Goal: Task Accomplishment & Management: Use online tool/utility

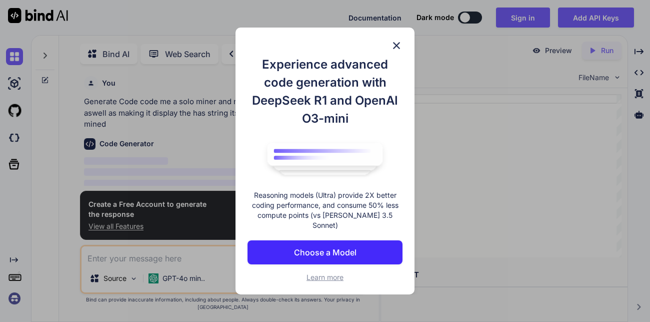
scroll to position [4, 0]
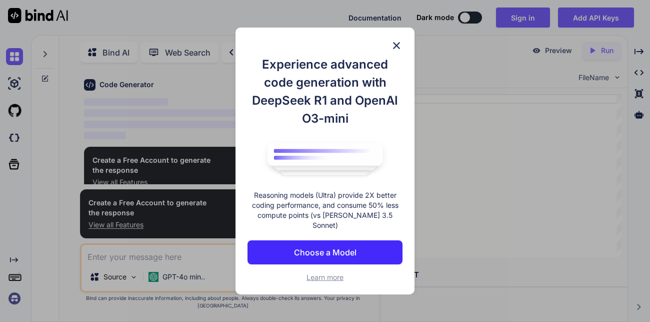
type textarea "x"
click at [395, 52] on img at bounding box center [397, 46] width 12 height 12
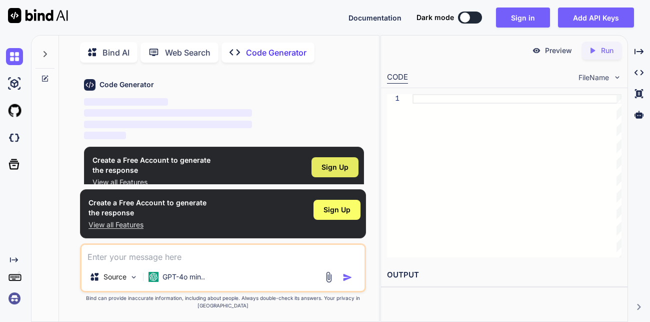
click at [344, 166] on span "Sign Up" at bounding box center [335, 167] width 27 height 10
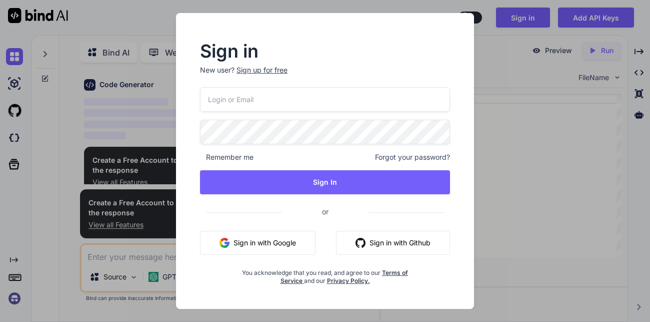
click at [264, 98] on input "email" at bounding box center [325, 99] width 250 height 25
click at [266, 69] on div "Sign up for free" at bounding box center [262, 70] width 51 height 10
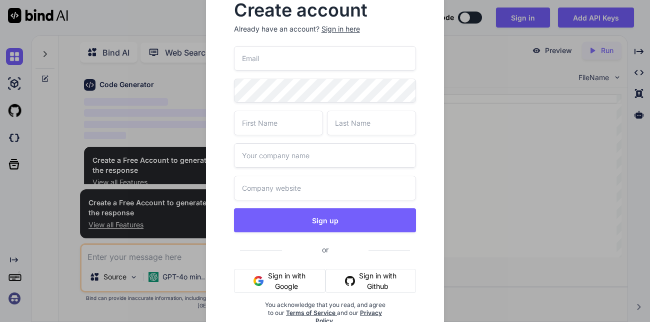
click at [270, 65] on input "email" at bounding box center [325, 58] width 183 height 25
type input "[EMAIL_ADDRESS][DOMAIN_NAME]"
type input "[PERSON_NAME]"
click at [305, 163] on input "text" at bounding box center [325, 155] width 183 height 25
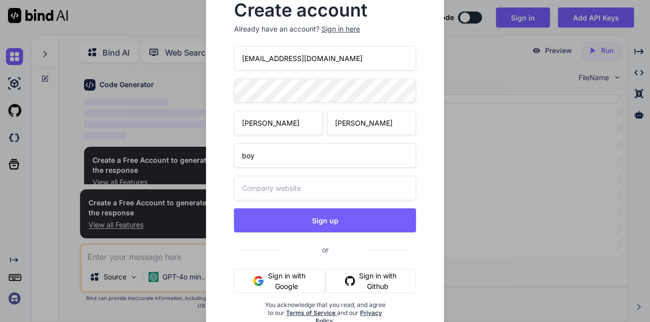
type input "boy"
click at [307, 186] on input "text" at bounding box center [325, 188] width 183 height 25
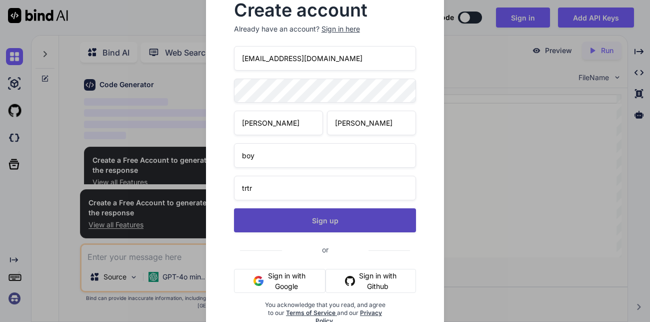
type input "trtr"
click at [316, 223] on button "Sign up" at bounding box center [325, 220] width 183 height 24
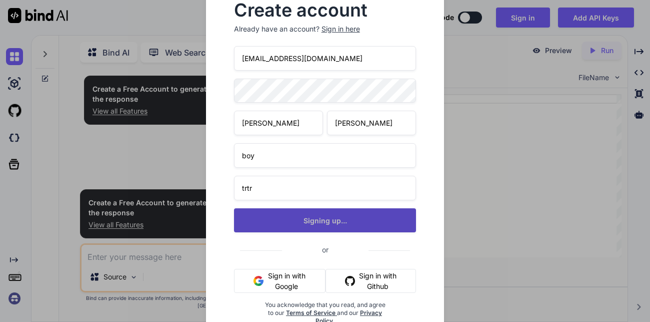
scroll to position [0, 0]
type textarea "x"
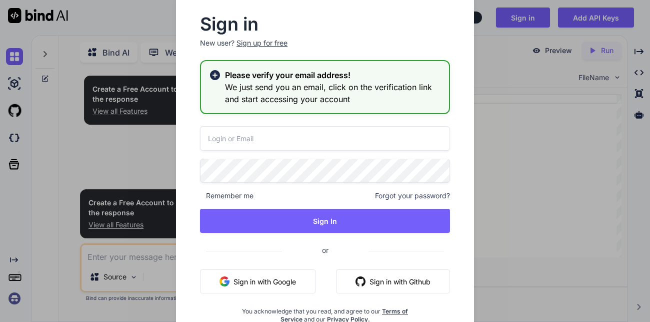
type input "[EMAIL_ADDRESS][DOMAIN_NAME]"
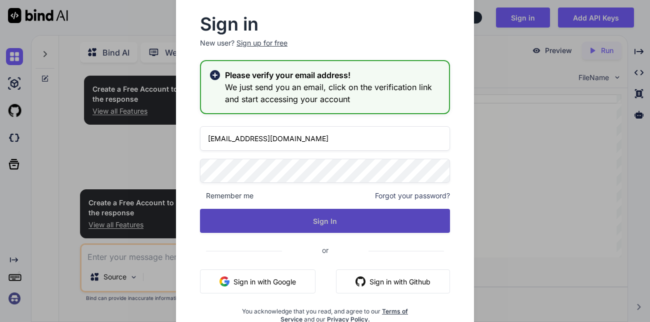
click at [326, 227] on button "Sign In" at bounding box center [325, 221] width 250 height 24
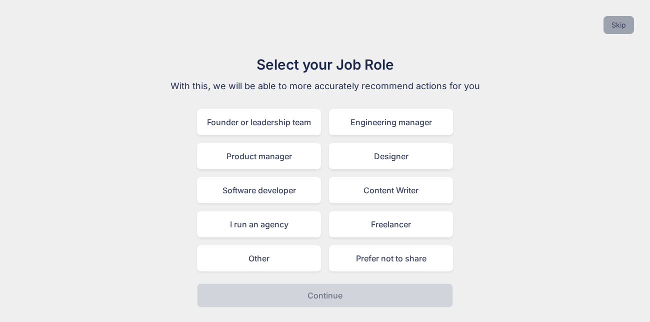
click at [626, 23] on button "Skip" at bounding box center [619, 25] width 31 height 18
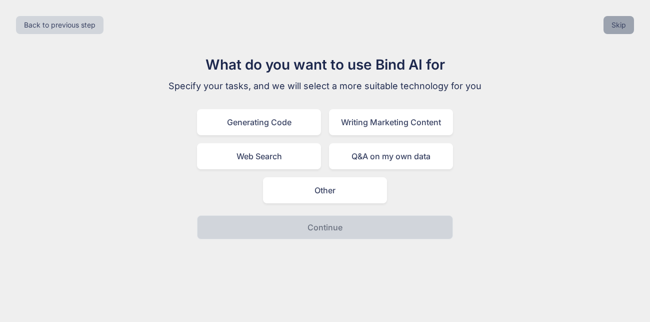
click at [626, 23] on button "Skip" at bounding box center [619, 25] width 31 height 18
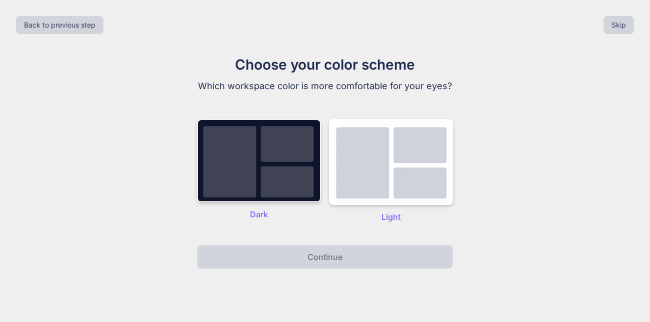
click at [237, 185] on img at bounding box center [259, 160] width 124 height 83
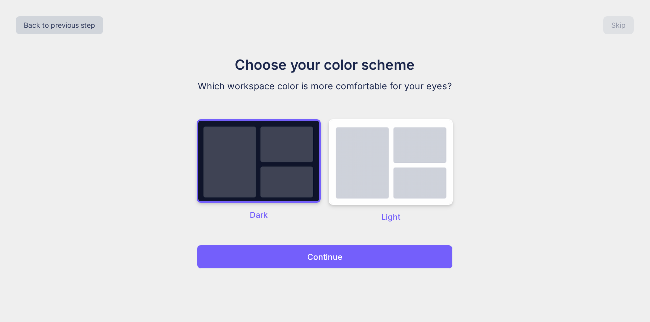
click at [338, 262] on p "Continue" at bounding box center [325, 257] width 35 height 12
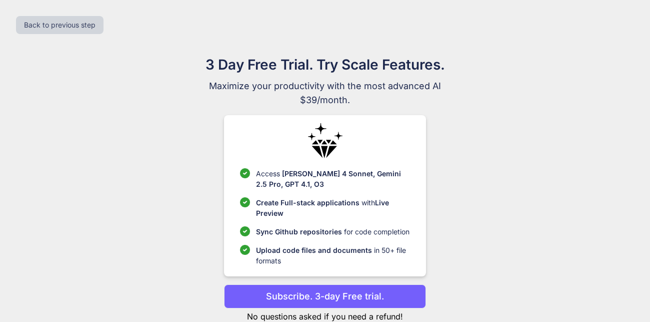
scroll to position [28, 0]
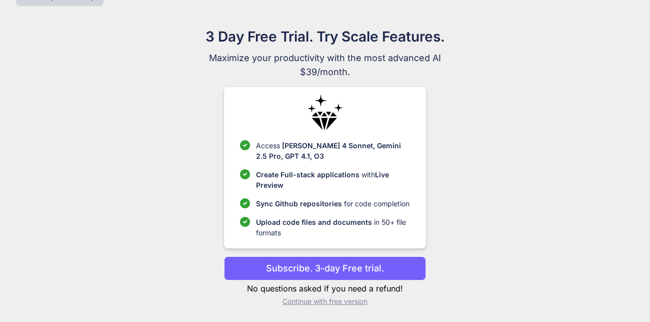
click at [340, 298] on p "Continue with free version" at bounding box center [325, 301] width 202 height 10
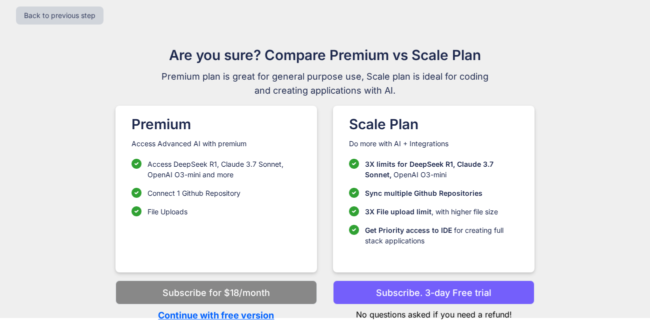
scroll to position [9, 0]
click at [208, 312] on p "Continue with free version" at bounding box center [217, 316] width 202 height 14
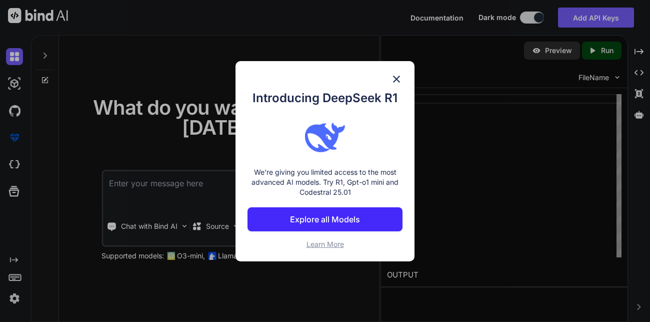
click at [395, 82] on img at bounding box center [397, 79] width 12 height 12
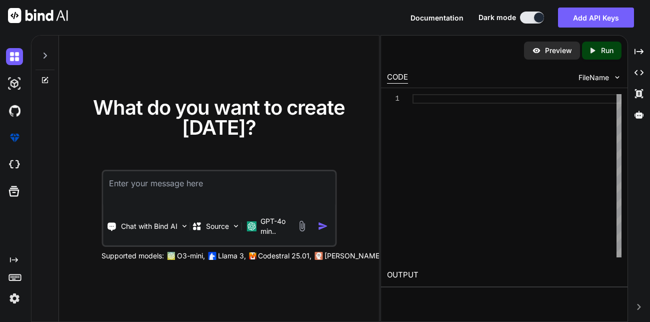
click at [243, 202] on textarea at bounding box center [219, 189] width 232 height 37
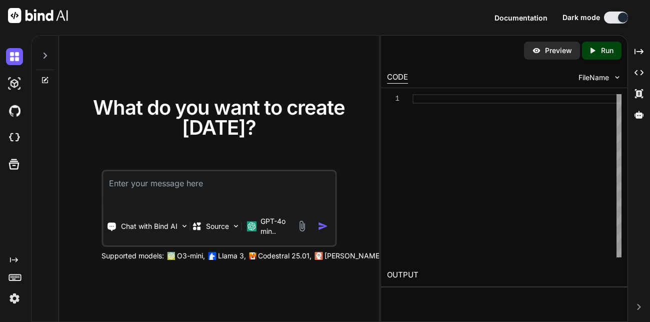
paste textarea "code me a solo miner and node from scratch using c and cpp aswell as making it …"
type textarea "x"
type textarea "code me a solo miner and node from scratch using c and cpp aswell as making it …"
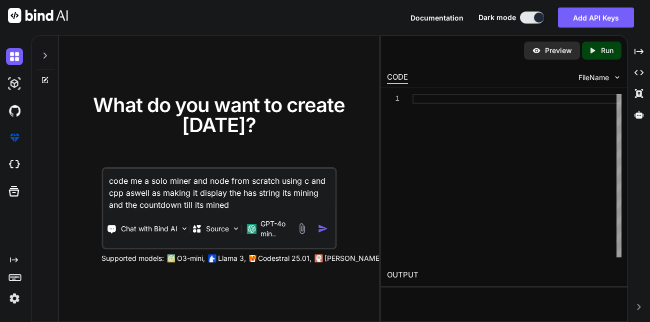
type textarea "x"
type textarea "code me a solo miner and node from scratch using c and cpp aswell as making it …"
click at [324, 227] on img "button" at bounding box center [323, 228] width 11 height 11
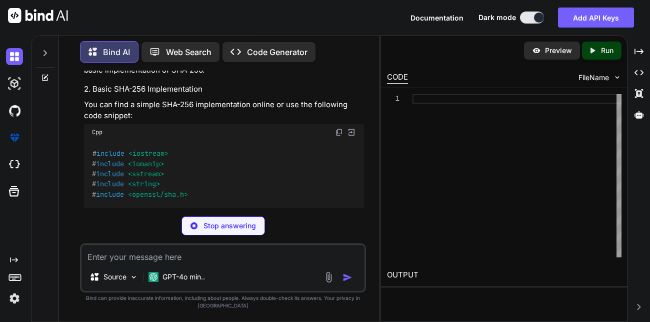
scroll to position [303, 0]
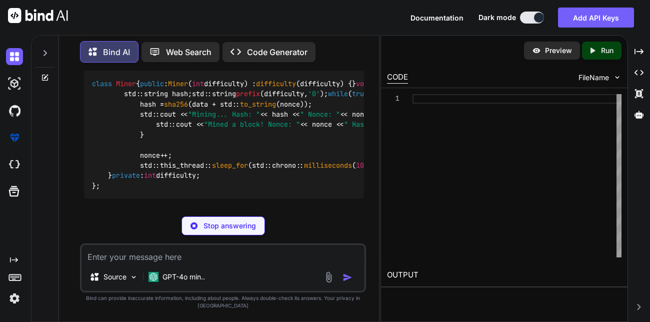
type textarea "x"
type textarea "return ss.str(); }"
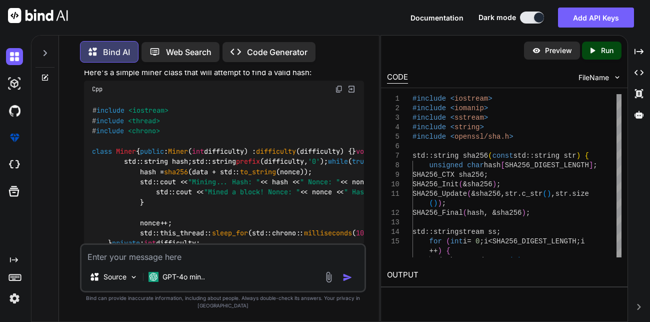
scroll to position [547, 0]
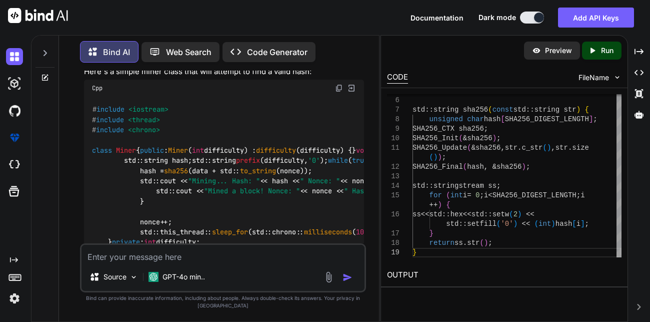
click at [597, 84] on div "CODE FileName" at bounding box center [504, 77] width 247 height 22
click at [600, 76] on span "FileName" at bounding box center [594, 78] width 31 height 10
click at [619, 80] on img at bounding box center [617, 77] width 9 height 9
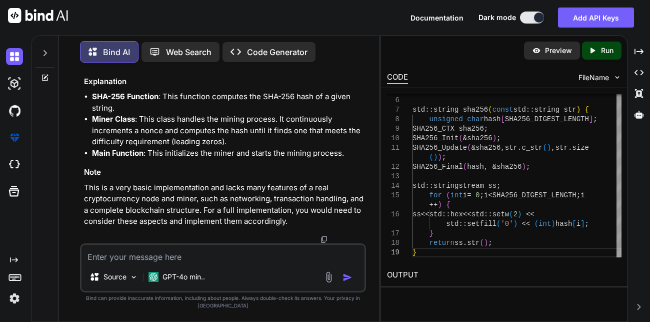
scroll to position [1252, 0]
click at [218, 263] on textarea at bounding box center [223, 254] width 283 height 18
type textarea "x"
type textarea "r"
type textarea "x"
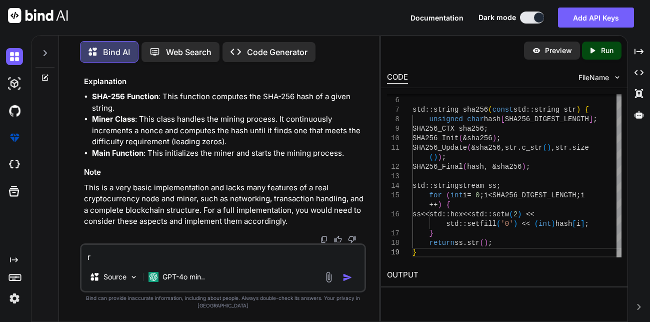
type textarea "re"
type textarea "x"
type textarea "red"
type textarea "x"
type textarea "redo"
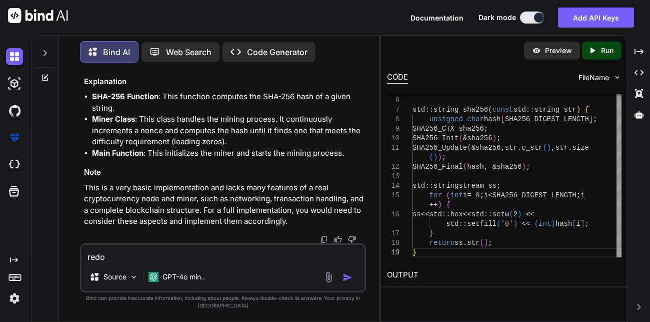
type textarea "x"
type textarea "redo"
type textarea "x"
type textarea "redo b"
type textarea "x"
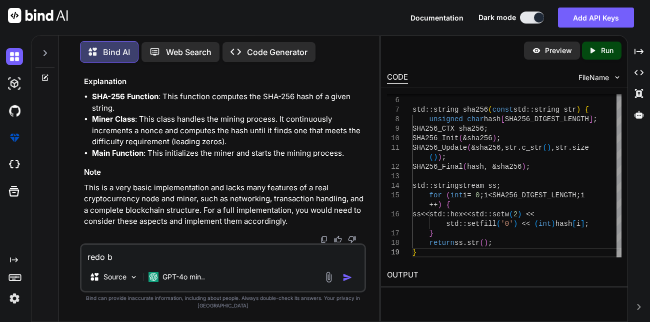
type textarea "redo bu"
type textarea "x"
type textarea "redo but"
type textarea "x"
type textarea "redo but"
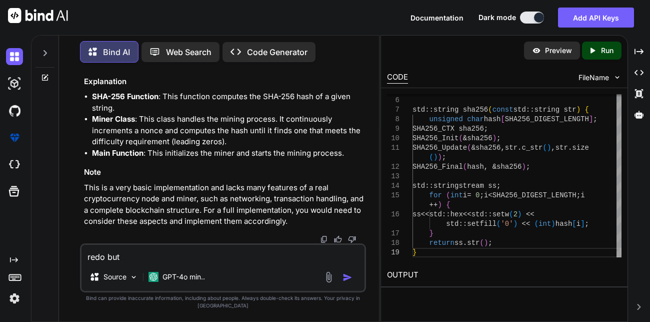
type textarea "x"
type textarea "redo but n"
type textarea "x"
type textarea "redo but na"
type textarea "x"
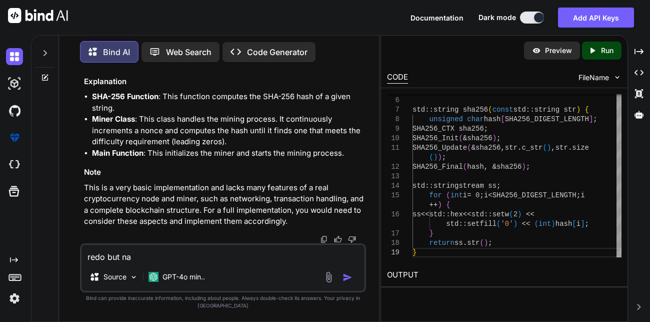
type textarea "redo but nam"
type textarea "x"
type textarea "redo but name"
type textarea "x"
type textarea "redo but name"
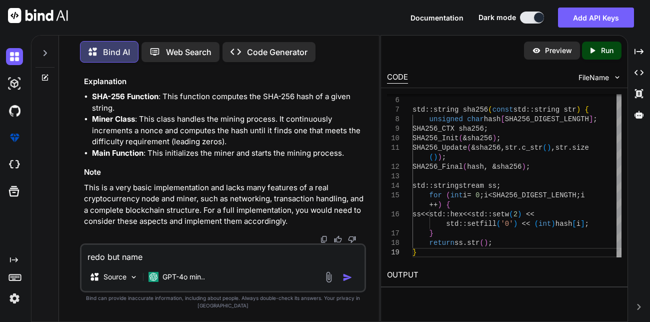
type textarea "x"
type textarea "redo but name t"
type textarea "x"
type textarea "redo but name th"
type textarea "x"
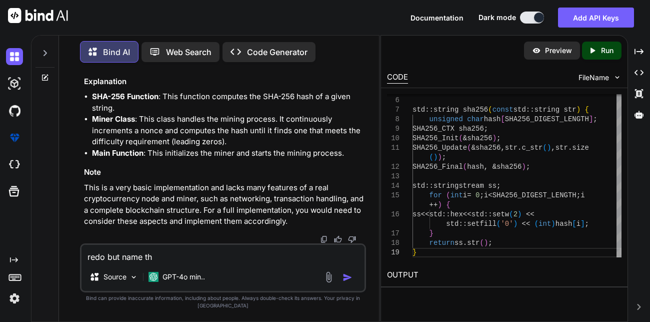
type textarea "redo but name the"
type textarea "x"
type textarea "redo but name the"
type textarea "x"
type textarea "redo but name the f"
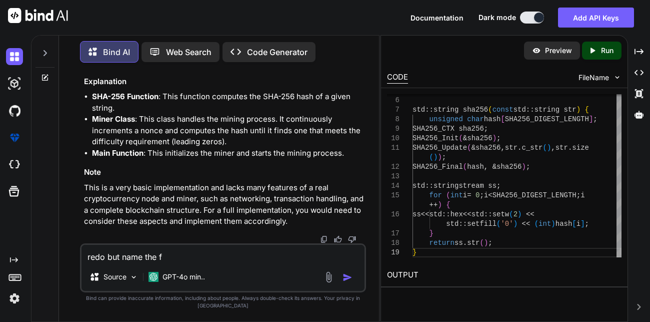
type textarea "x"
type textarea "redo but name the fi"
type textarea "x"
type textarea "redo but name the fil"
type textarea "x"
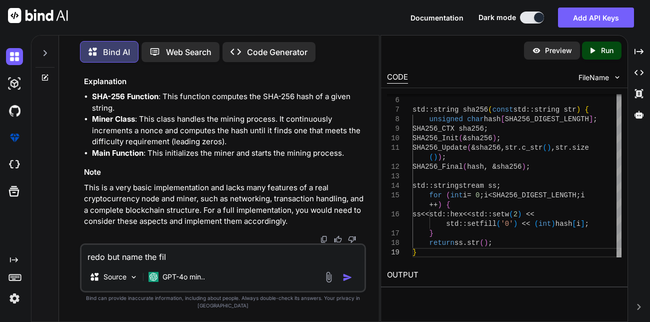
type textarea "redo but name the file"
type textarea "x"
type textarea "redo but name the files"
type textarea "x"
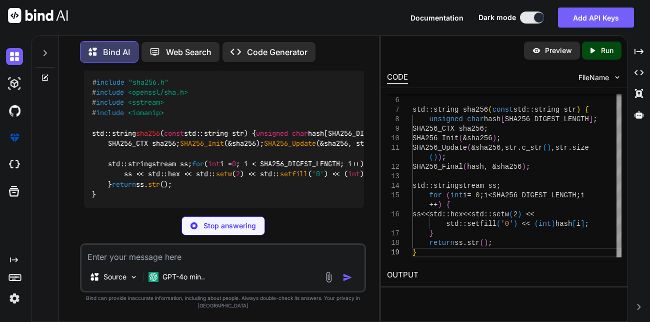
scroll to position [1513, 0]
type textarea "x"
type textarea "#ifndef SHA256_H #define SHA256_H #include <string> std::string sha256(const st…"
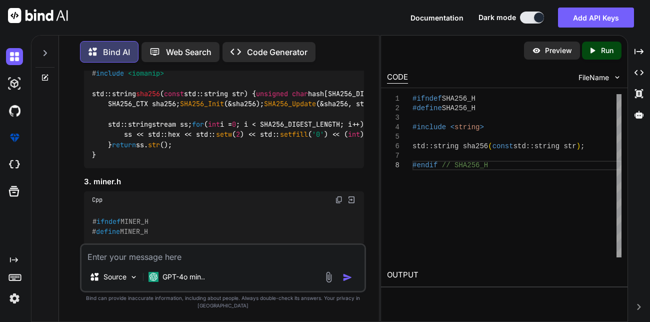
scroll to position [1554, 0]
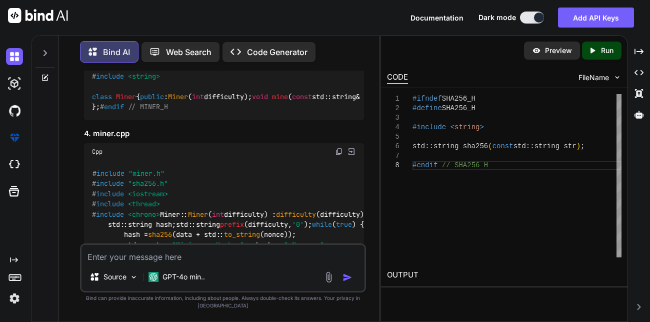
scroll to position [1730, 0]
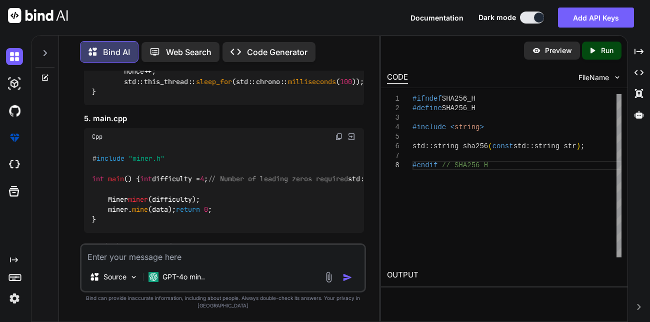
scroll to position [1941, 0]
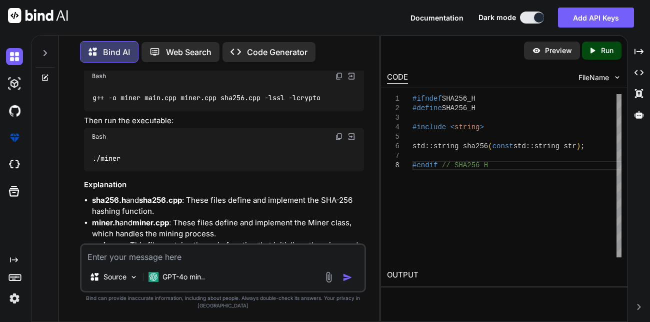
scroll to position [2149, 0]
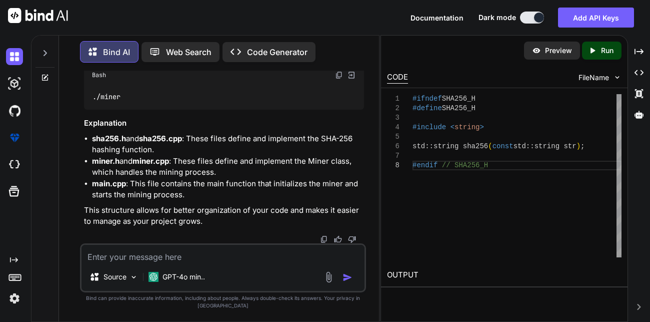
scroll to position [2469, 0]
click at [340, 19] on img at bounding box center [339, 15] width 8 height 8
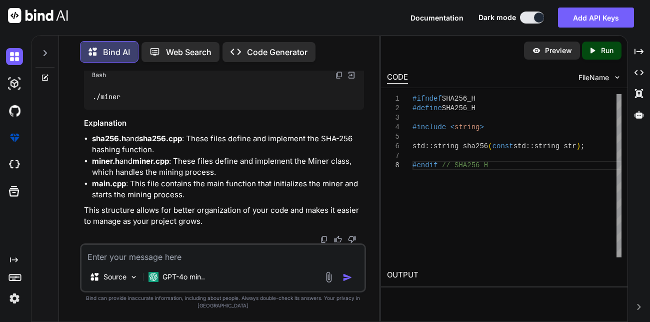
click at [341, 79] on img at bounding box center [339, 75] width 8 height 8
click at [340, 19] on img at bounding box center [339, 15] width 8 height 8
click at [339, 79] on img at bounding box center [339, 75] width 8 height 8
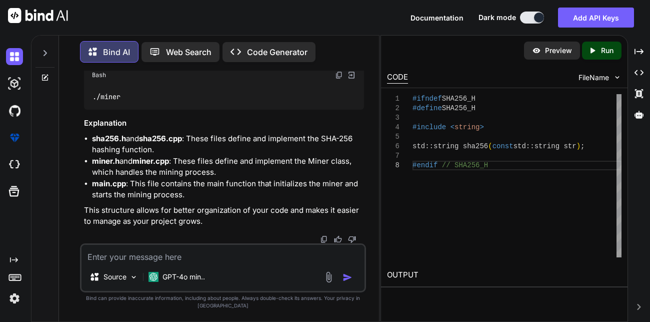
click at [230, 258] on textarea at bounding box center [223, 254] width 283 height 18
type textarea "x"
type textarea "m"
type textarea "x"
type textarea "ma"
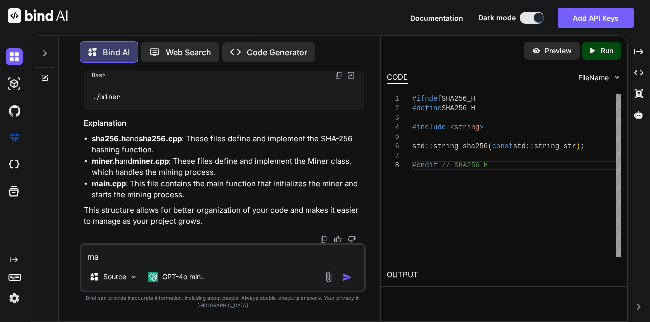
type textarea "x"
type textarea "mak"
type textarea "x"
type textarea "make"
type textarea "x"
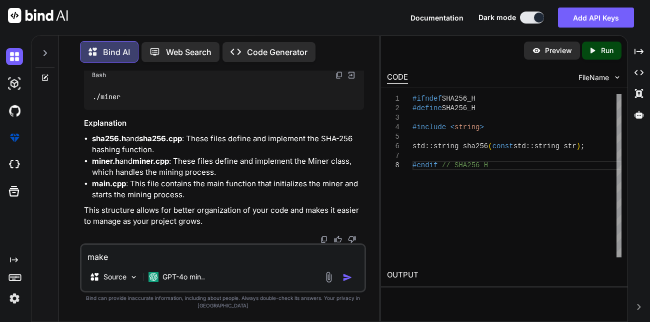
type textarea "make"
type textarea "x"
type textarea "make i"
type textarea "x"
type textarea "make it"
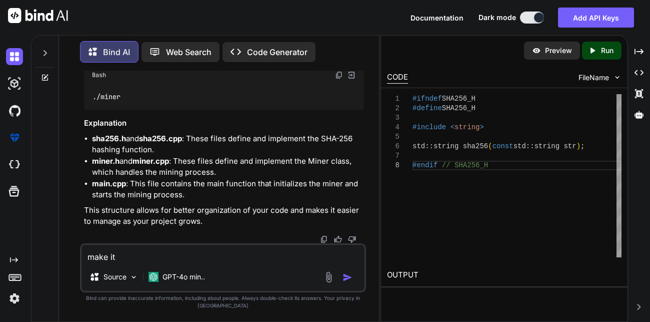
type textarea "x"
type textarea "make it"
type textarea "x"
type textarea "make it s"
type textarea "x"
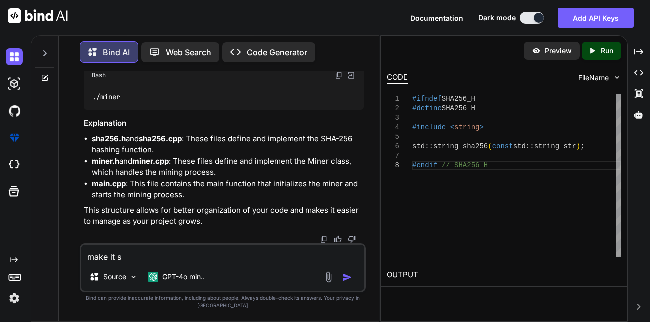
type textarea "make it so"
type textarea "x"
type textarea "make it so"
type textarea "x"
type textarea "make it so i"
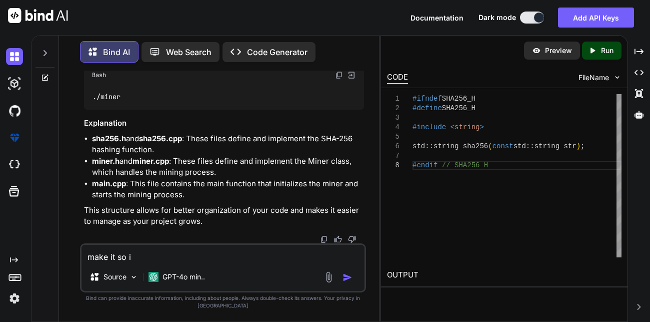
type textarea "x"
type textarea "make it so it"
type textarea "x"
type textarea "make it so it"
type textarea "x"
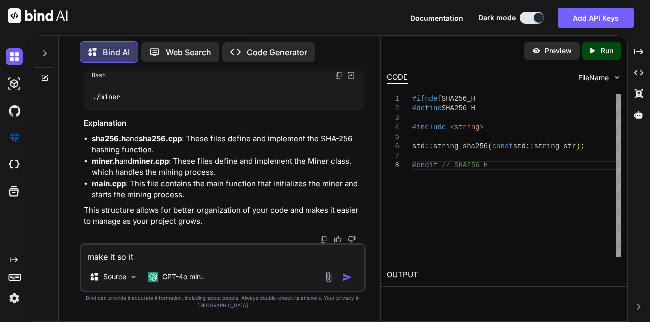
type textarea "make it so it m"
type textarea "x"
type textarea "make it so it mi"
type textarea "x"
type textarea "make it so it min"
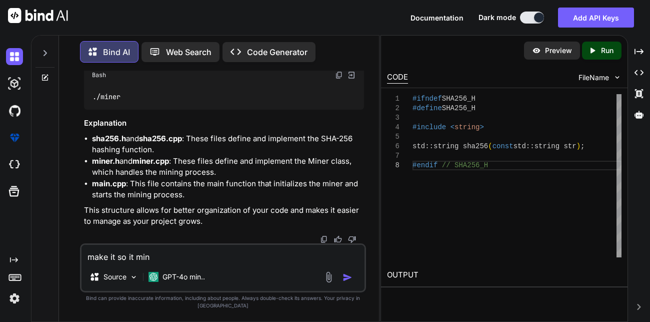
type textarea "x"
type textarea "make it so it mine"
type textarea "x"
type textarea "make it so it mines"
type textarea "x"
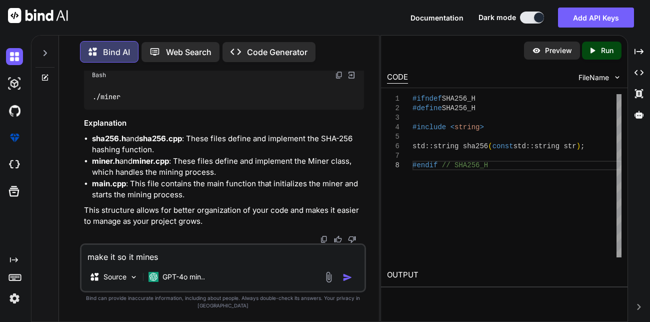
type textarea "make it so it mines"
type textarea "x"
type textarea "make it so it mines r"
type textarea "x"
type textarea "make it so it mines re"
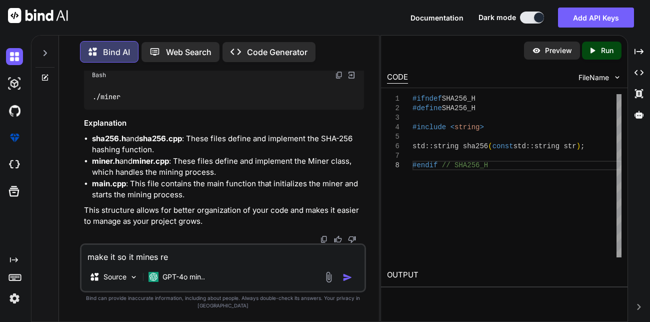
type textarea "x"
type textarea "make it so it mines rea"
type textarea "x"
type textarea "make it so it mines real"
type textarea "x"
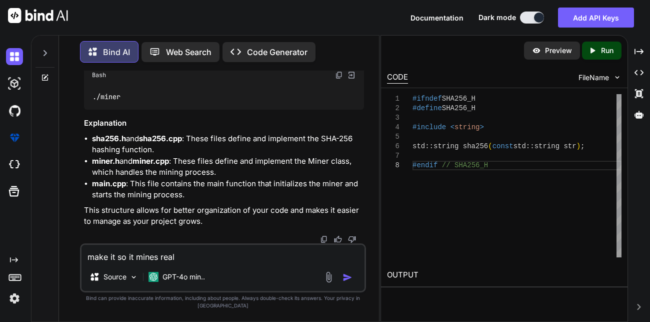
type textarea "make it so it mines real"
type textarea "x"
type textarea "make it so it mines real b"
type textarea "x"
type textarea "make it so it mines real bi"
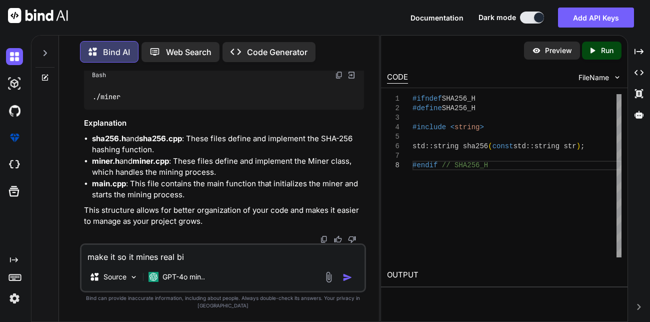
type textarea "x"
type textarea "make it so it mines real bit"
type textarea "x"
type textarea "make it so it mines real bitc"
type textarea "x"
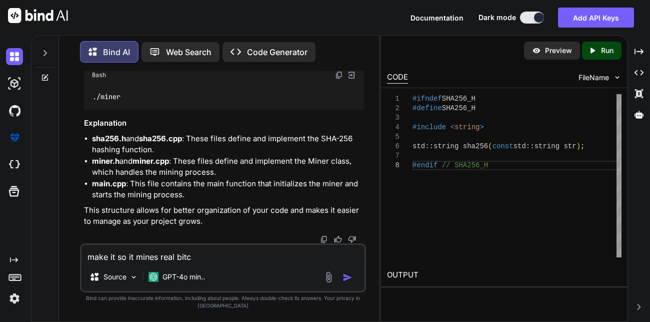
type textarea "make it so it mines real bitco"
type textarea "x"
type textarea "make it so it mines real bitcoi"
type textarea "x"
type textarea "make it so it mines real bitcoin"
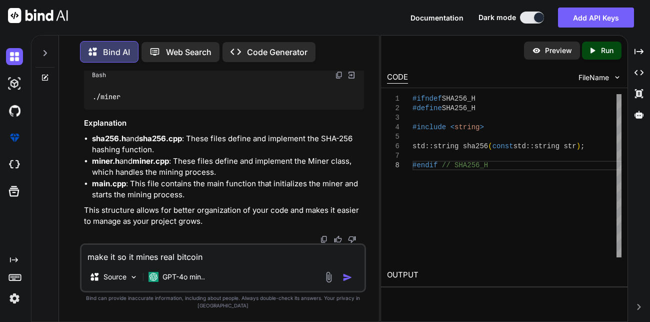
type textarea "x"
type textarea "make it so it mines real bitcoin"
type textarea "x"
type textarea "make it so it mines real bitcoin a"
type textarea "x"
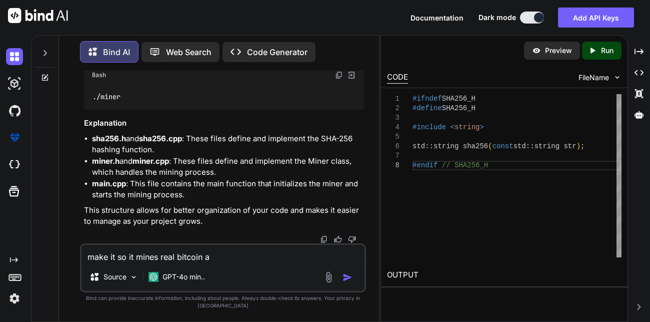
type textarea "make it so it mines real bitcoin an"
type textarea "x"
type textarea "make it so it mines real bitcoin and"
type textarea "x"
type textarea "make it so it mines real bitcoin and"
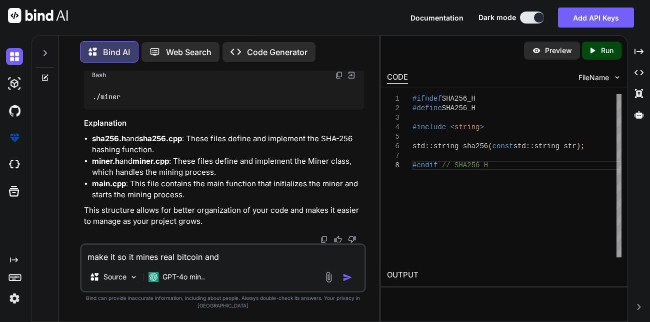
type textarea "x"
type textarea "make it so it mines real bitcoin and s"
type textarea "x"
type textarea "make it so it mines real bitcoin and st"
type textarea "x"
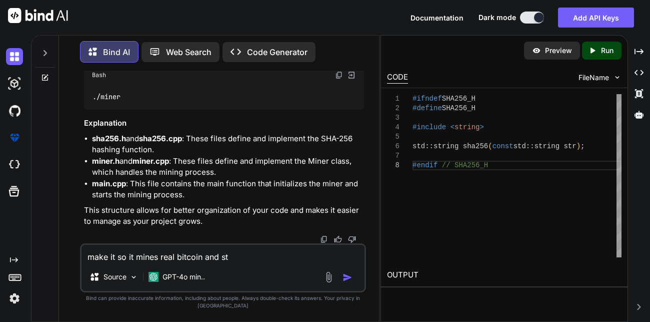
type textarea "make it so it mines real bitcoin and sto"
type textarea "x"
type textarea "make it so it mines real bitcoin and stop"
type textarea "x"
type textarea "make it so it mines real bitcoin and stops"
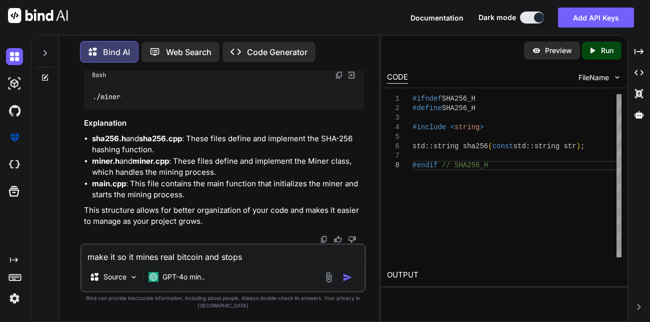
type textarea "x"
type textarea "make it so it mines real bitcoin and stops"
type textarea "x"
type textarea "make it so it mines real bitcoin and stops w"
type textarea "x"
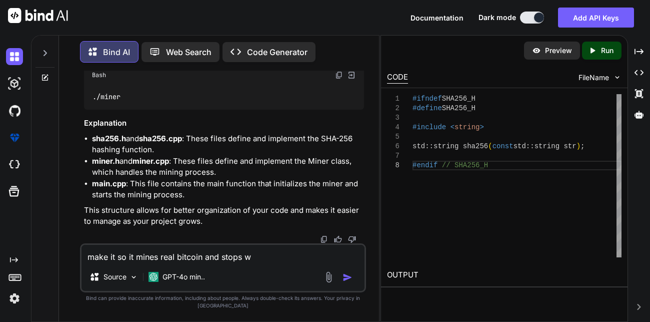
type textarea "make it so it mines real bitcoin and stops wh"
type textarea "x"
type textarea "make it so it mines real bitcoin and stops whe"
type textarea "x"
type textarea "make it so it mines real bitcoin and stops when"
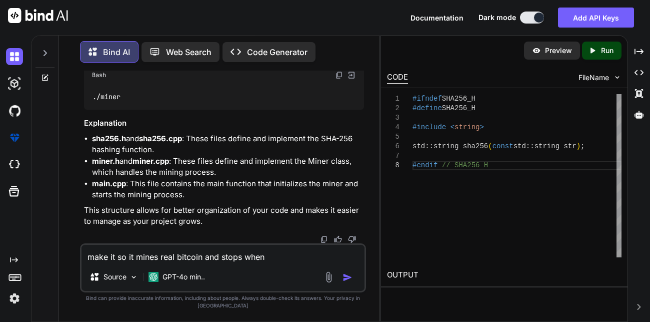
type textarea "x"
type textarea "make it so it mines real bitcoin and stops when"
type textarea "x"
type textarea "make it so it mines real bitcoin and stops when i"
type textarea "x"
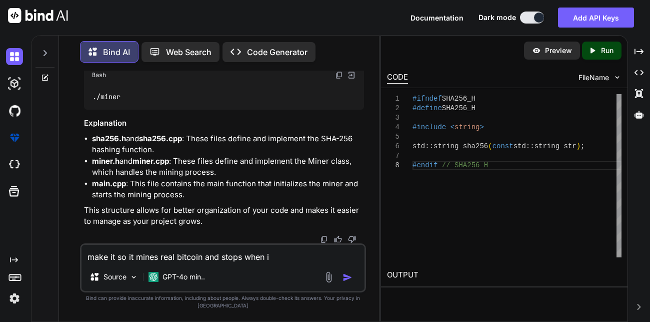
type textarea "make it so it mines real bitcoin and stops when it"
type textarea "x"
type textarea "make it so it mines real bitcoin and stops when it"
type textarea "x"
type textarea "make it so it mines real bitcoin and stops when it f"
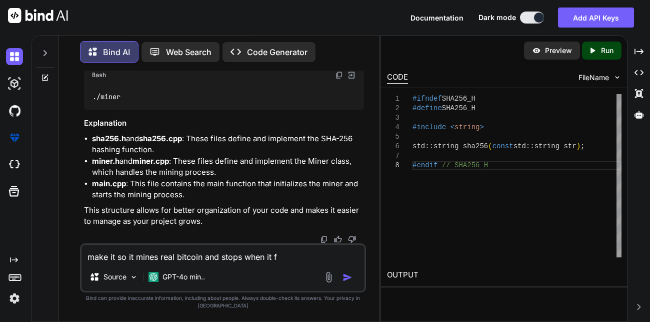
type textarea "x"
type textarea "make it so it mines real bitcoin and stops when it fi"
type textarea "x"
type textarea "make it so it mines real bitcoin and stops when it fin"
type textarea "x"
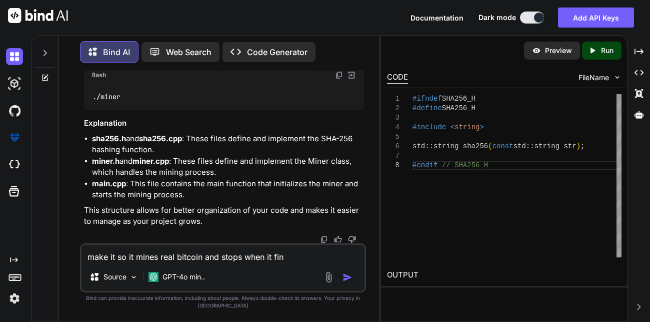
type textarea "make it so it mines real bitcoin and stops when it find"
type textarea "x"
type textarea "make it so it mines real bitcoin and stops when it finds"
type textarea "x"
type textarea "make it so it mines real bitcoin and stops when it finds"
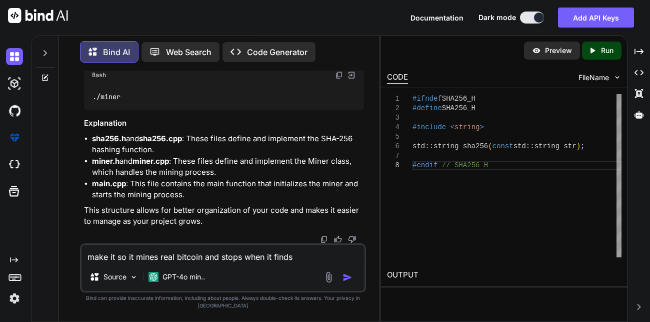
type textarea "x"
type textarea "make it so it mines real bitcoin and stops when it finds i"
type textarea "x"
type textarea "make it so it mines real bitcoin and stops when it finds it"
type textarea "x"
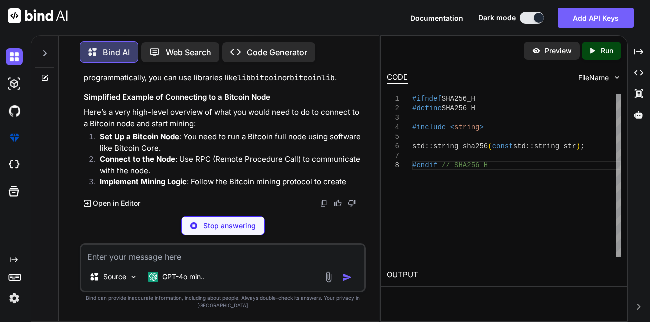
scroll to position [3154, 0]
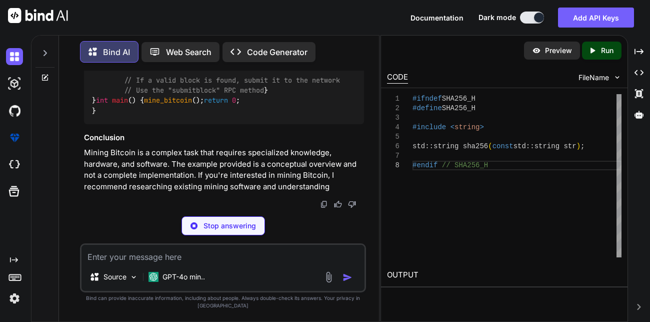
type textarea "x"
type textarea "int main() { mine_bitcoin(); return 0; }"
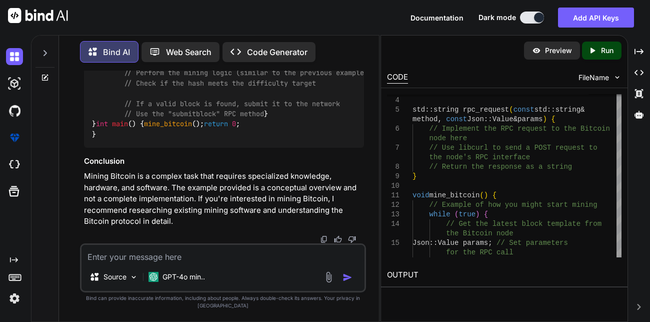
scroll to position [3747, 0]
type textarea "x"
type textarea "c"
type textarea "x"
type textarea "cr"
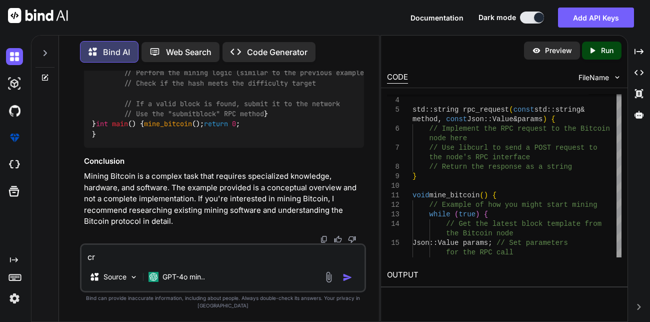
type textarea "x"
type textarea "cre"
type textarea "x"
type textarea "crea"
type textarea "x"
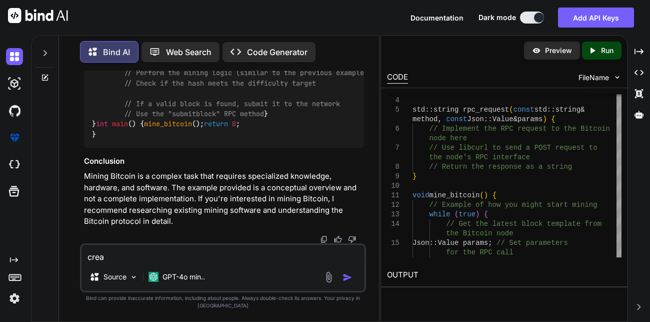
type textarea "creat"
type textarea "x"
type textarea "create"
type textarea "x"
type textarea "create"
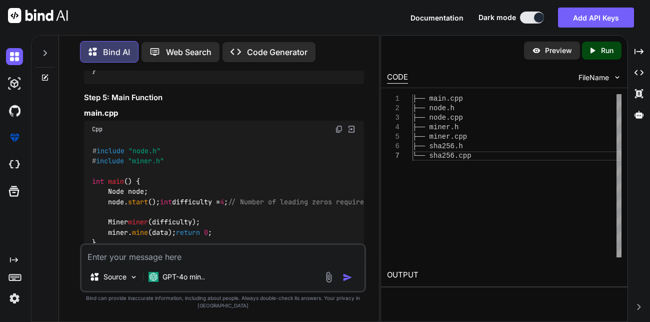
scroll to position [4165, 0]
click at [611, 49] on p "Run" at bounding box center [607, 51] width 13 height 10
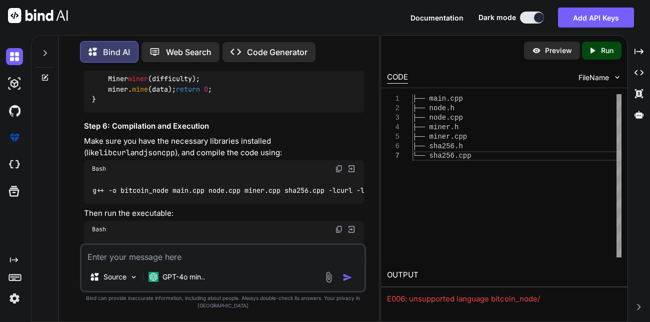
scroll to position [4308, 0]
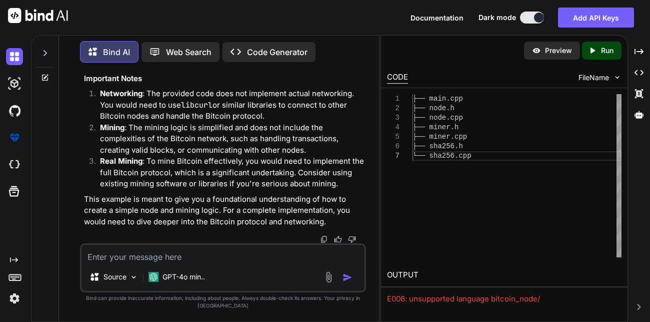
scroll to position [5865, 0]
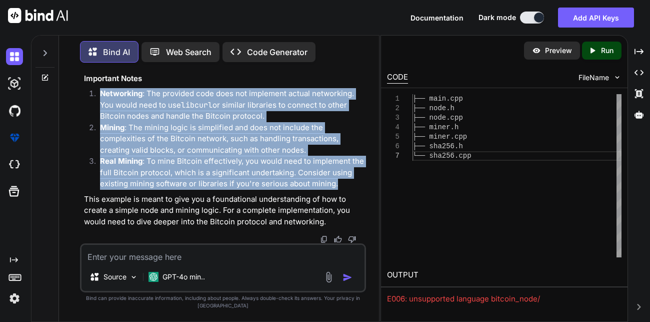
drag, startPoint x: 99, startPoint y: 102, endPoint x: 357, endPoint y: 194, distance: 274.3
click at [357, 190] on ol "Networking : The provided code does not implement actual networking. You would …" at bounding box center [224, 139] width 280 height 102
copy ol "Networking : The provided code does not implement actual networking. You would …"
click at [197, 263] on textarea at bounding box center [223, 254] width 283 height 18
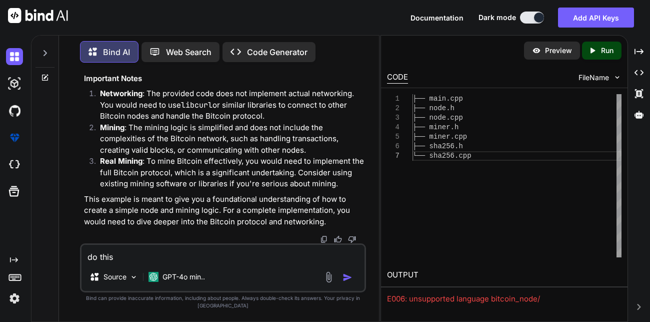
paste textarea "Networking: The provided code does not implement actual networking. You would n…"
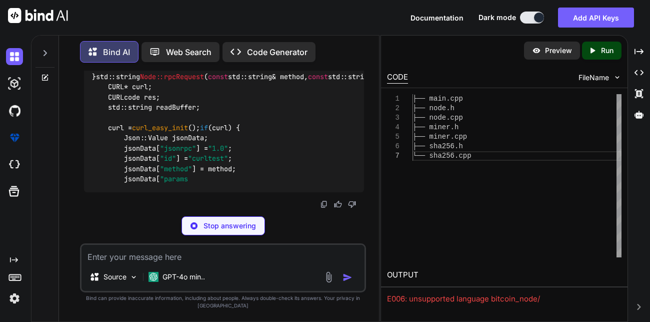
scroll to position [6342, 0]
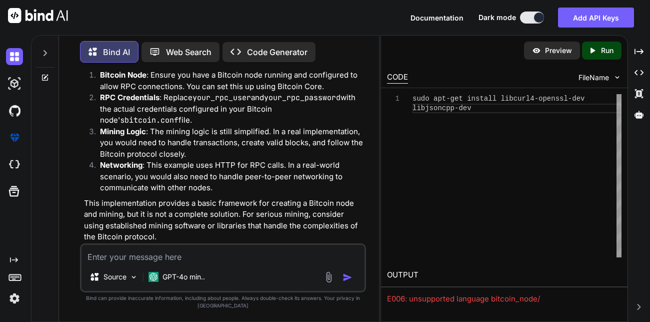
scroll to position [6405, 0]
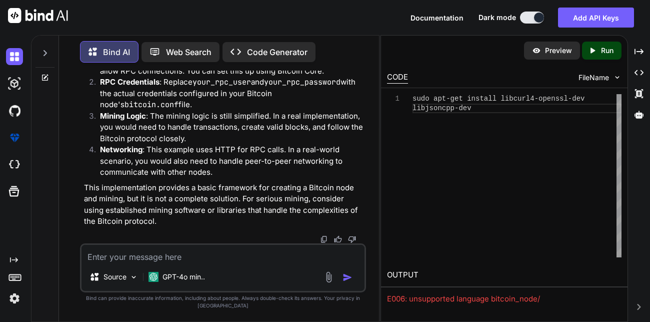
scroll to position [6693, 0]
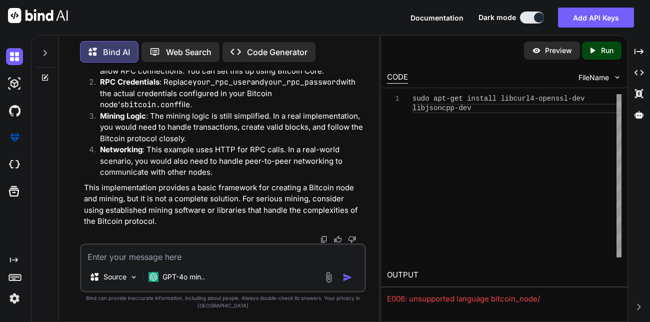
click at [188, 260] on textarea at bounding box center [223, 254] width 283 height 18
click at [220, 257] on textarea at bounding box center [223, 254] width 283 height 18
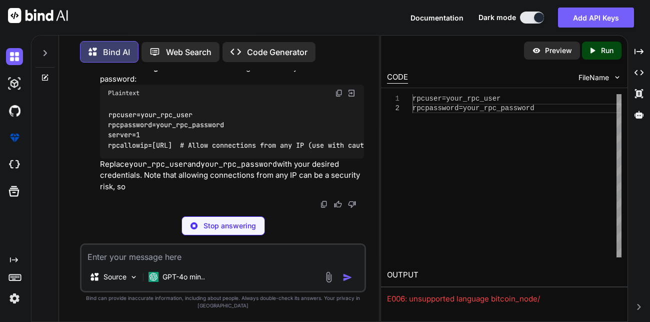
scroll to position [9526, 0]
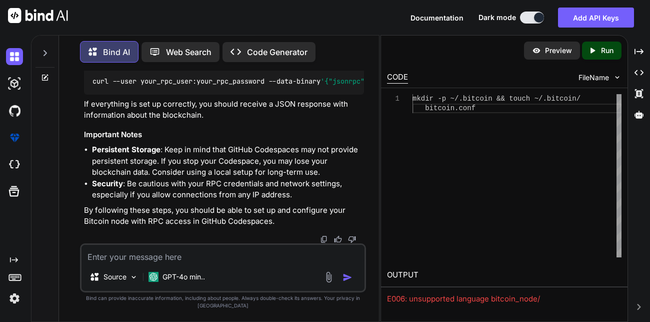
scroll to position [9669, 0]
drag, startPoint x: 109, startPoint y: 189, endPoint x: 199, endPoint y: 185, distance: 90.7
copy code "rpcuser=your_rpc_user"
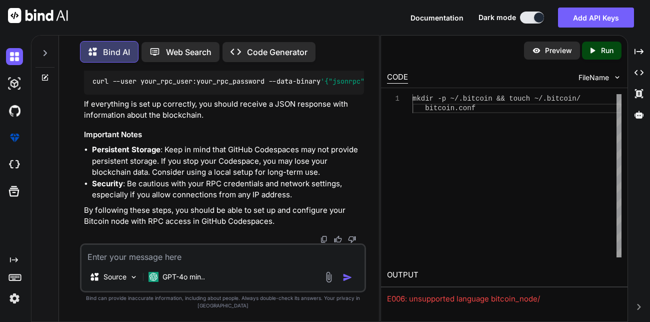
drag, startPoint x: 107, startPoint y: 200, endPoint x: 227, endPoint y: 202, distance: 120.6
copy code "rpcpassword=your_rpc_password"
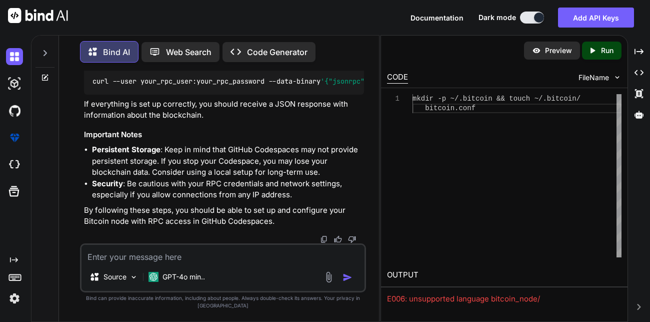
drag, startPoint x: 107, startPoint y: 197, endPoint x: 191, endPoint y: 196, distance: 84.1
copy code "rpcallowip=[URL]"
